Goal: Complete application form

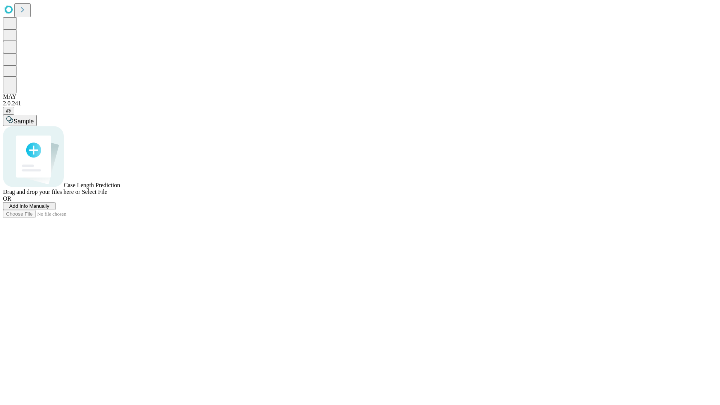
click at [49, 209] on span "Add Info Manually" at bounding box center [29, 206] width 40 height 6
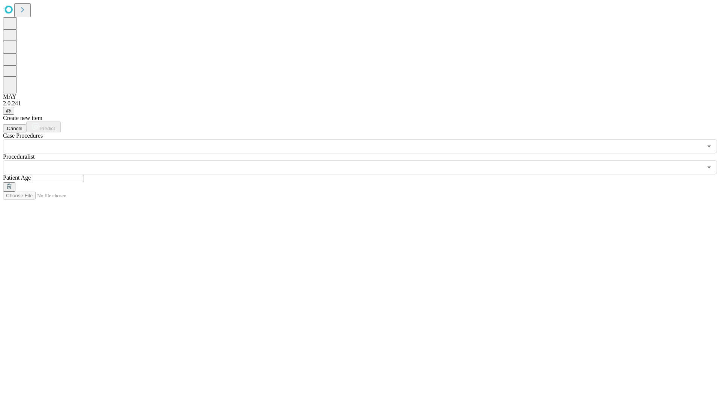
click at [84, 175] on input "text" at bounding box center [57, 178] width 53 height 7
type input "**"
click at [365, 160] on input "text" at bounding box center [352, 167] width 699 height 14
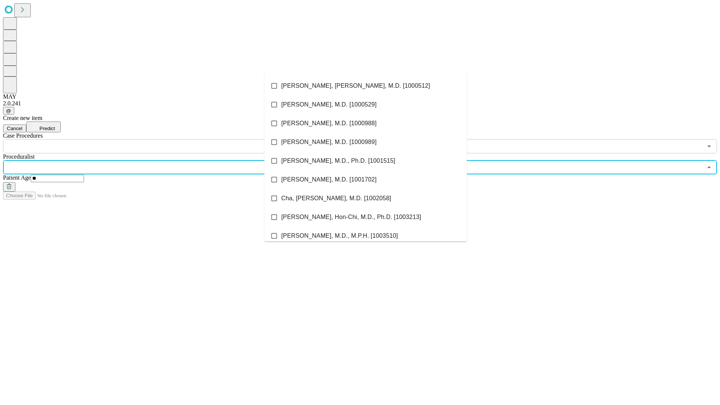
click at [365, 86] on li "[PERSON_NAME], [PERSON_NAME], M.D. [1000512]" at bounding box center [365, 85] width 202 height 19
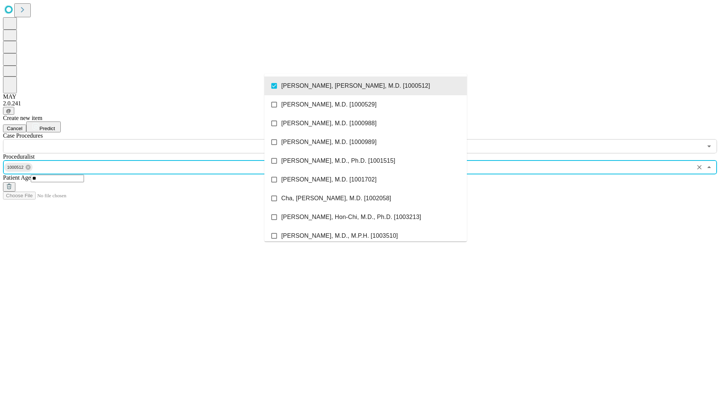
click at [157, 139] on input "text" at bounding box center [352, 146] width 699 height 14
